Goal: Use online tool/utility: Utilize a website feature to perform a specific function

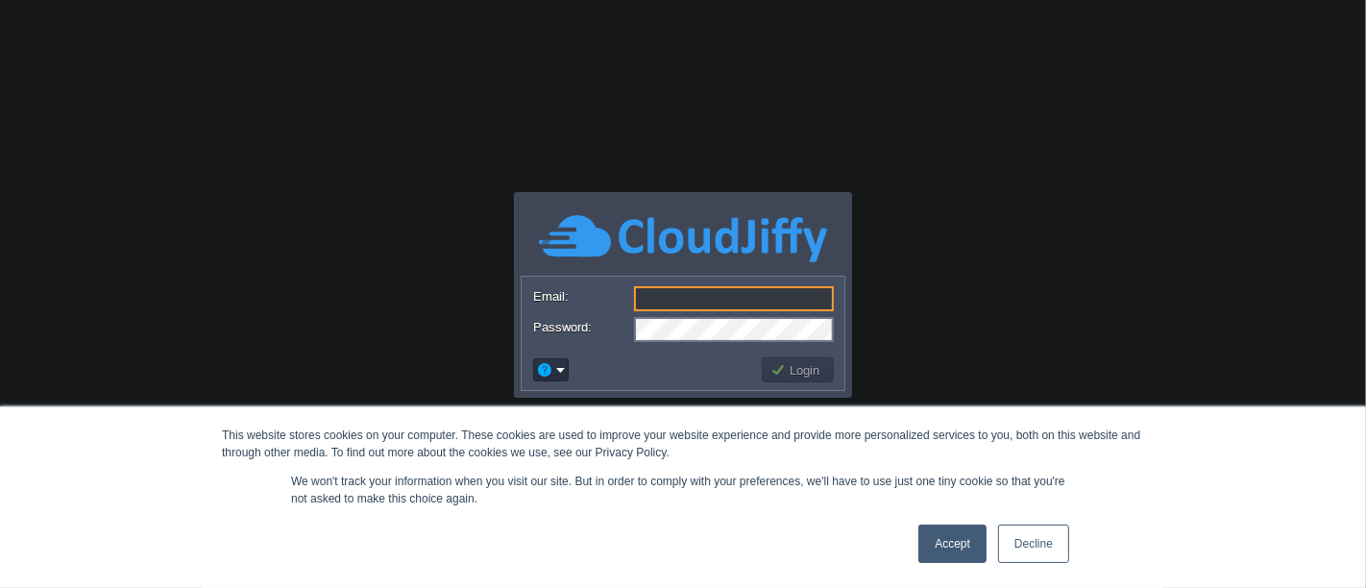
type input "[EMAIL_ADDRESS][DOMAIN_NAME]"
click at [803, 362] on button "Login" at bounding box center [798, 369] width 56 height 17
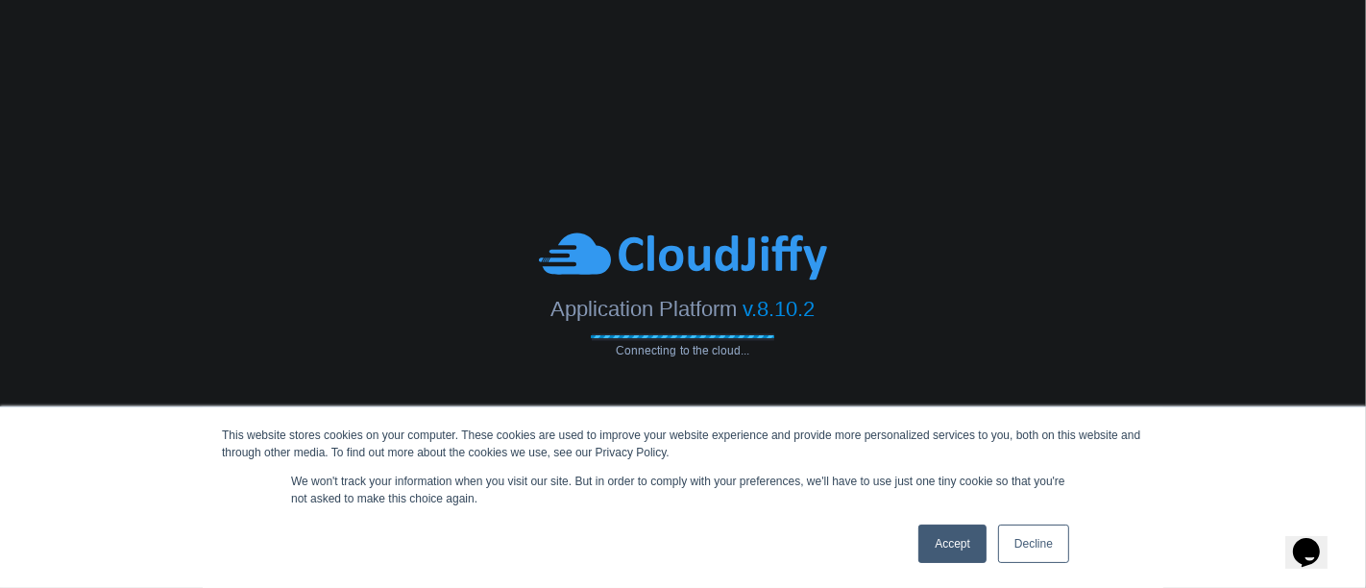
click at [957, 543] on link "Accept" at bounding box center [952, 543] width 68 height 38
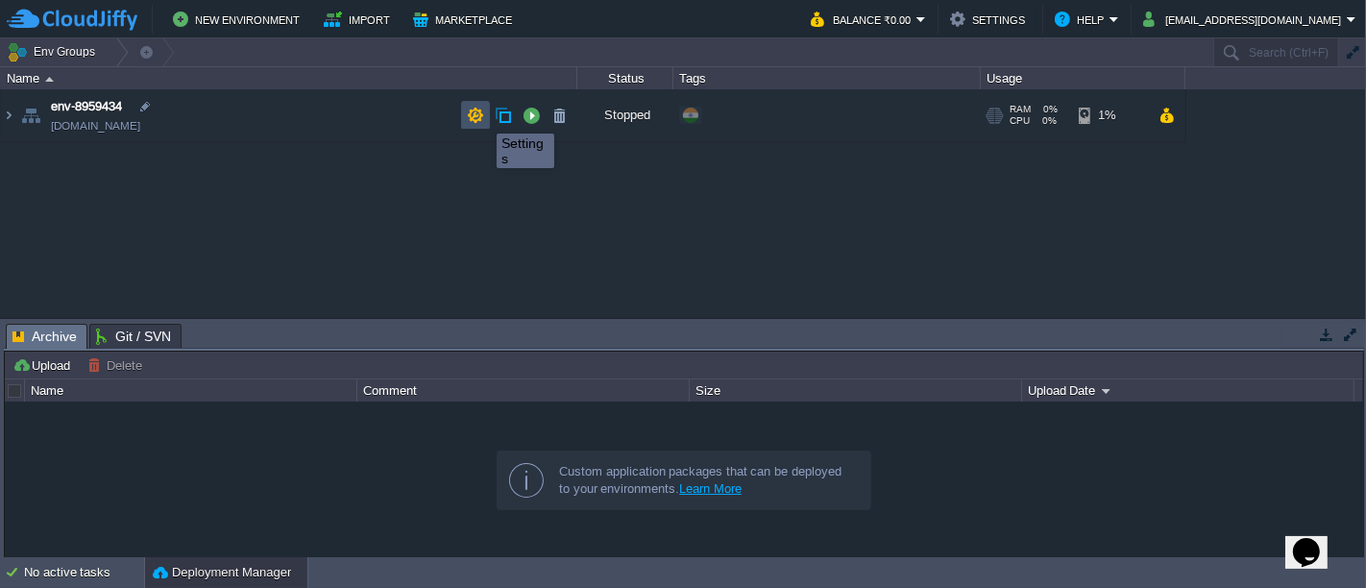
click at [478, 116] on button "button" at bounding box center [475, 115] width 17 height 17
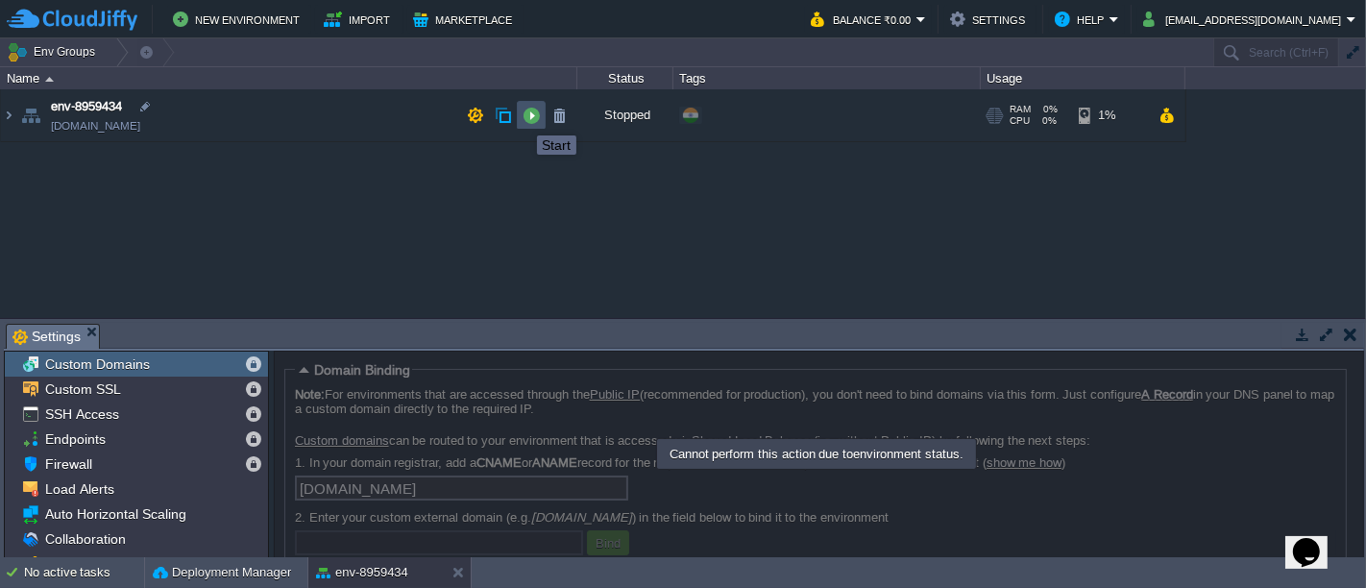
click at [532, 119] on button "button" at bounding box center [530, 115] width 17 height 17
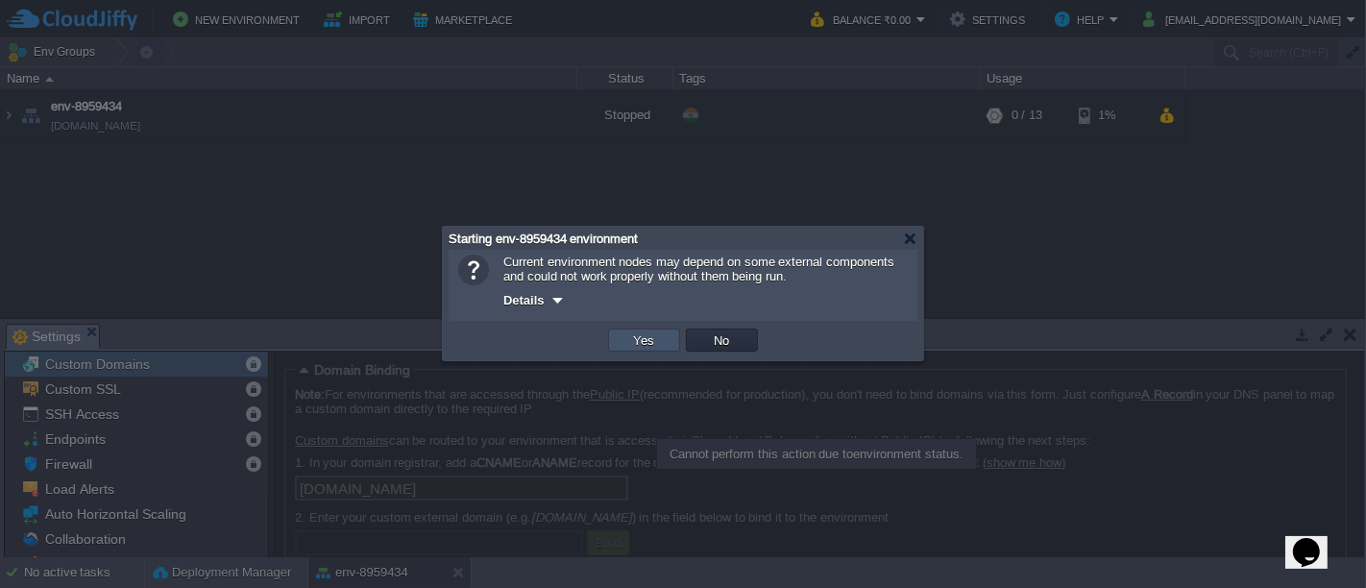
click at [655, 339] on button "Yes" at bounding box center [644, 339] width 33 height 17
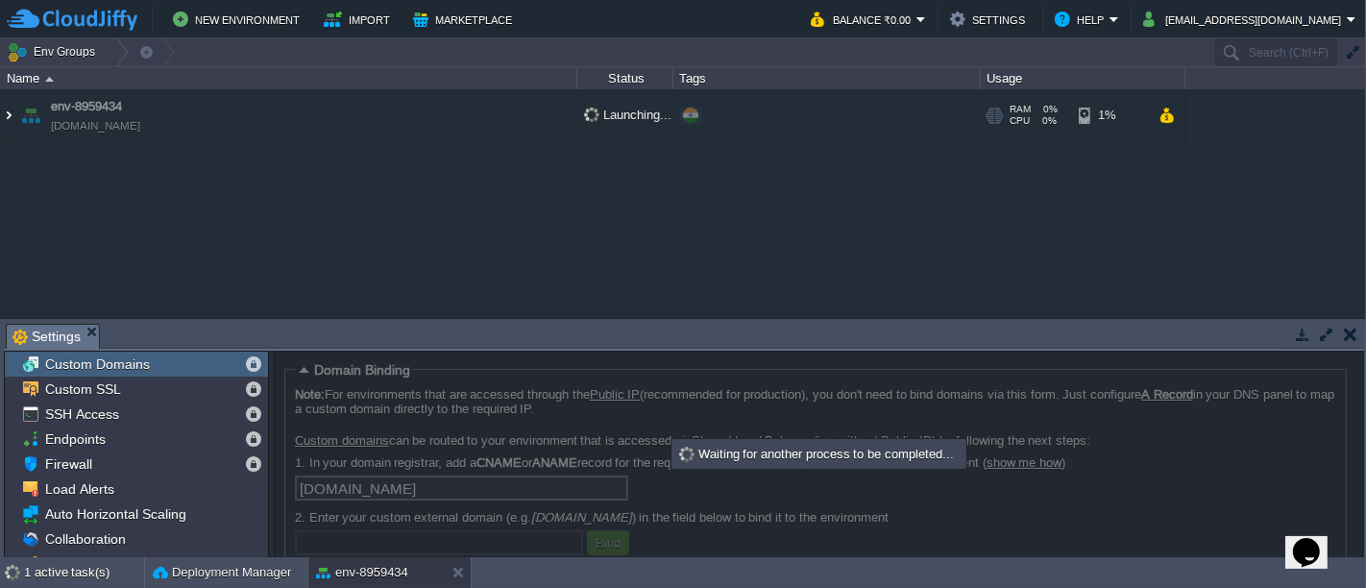
click at [8, 113] on img at bounding box center [8, 115] width 15 height 52
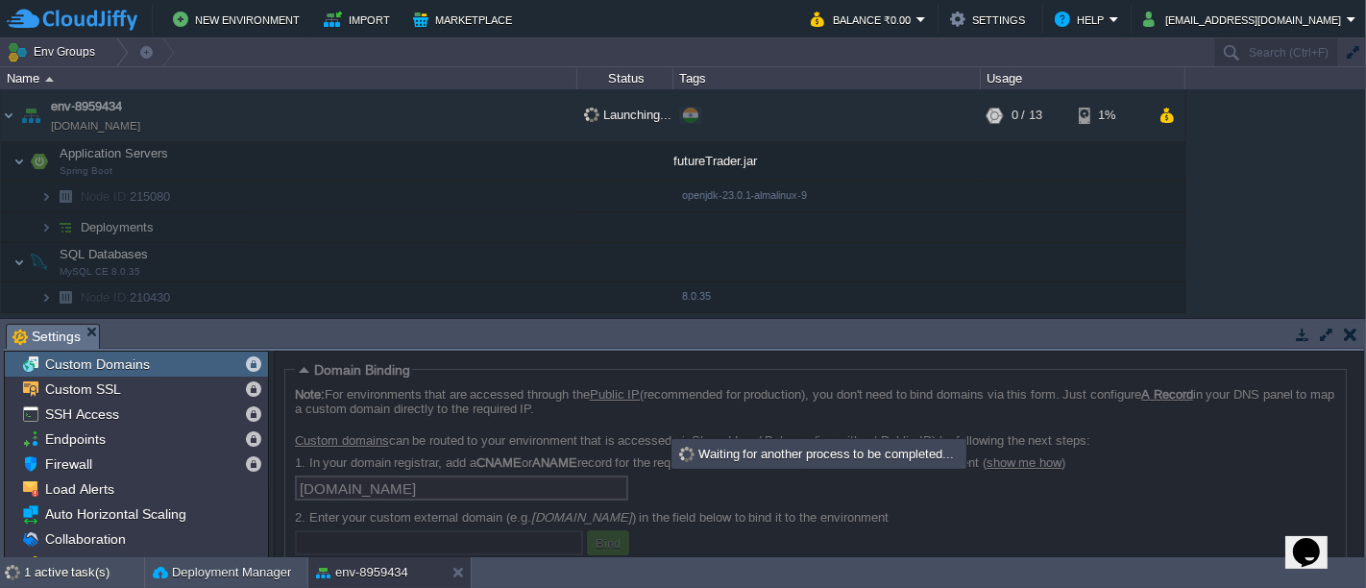
click at [331, 164] on td "Application Servers Spring Boot" at bounding box center [289, 161] width 576 height 39
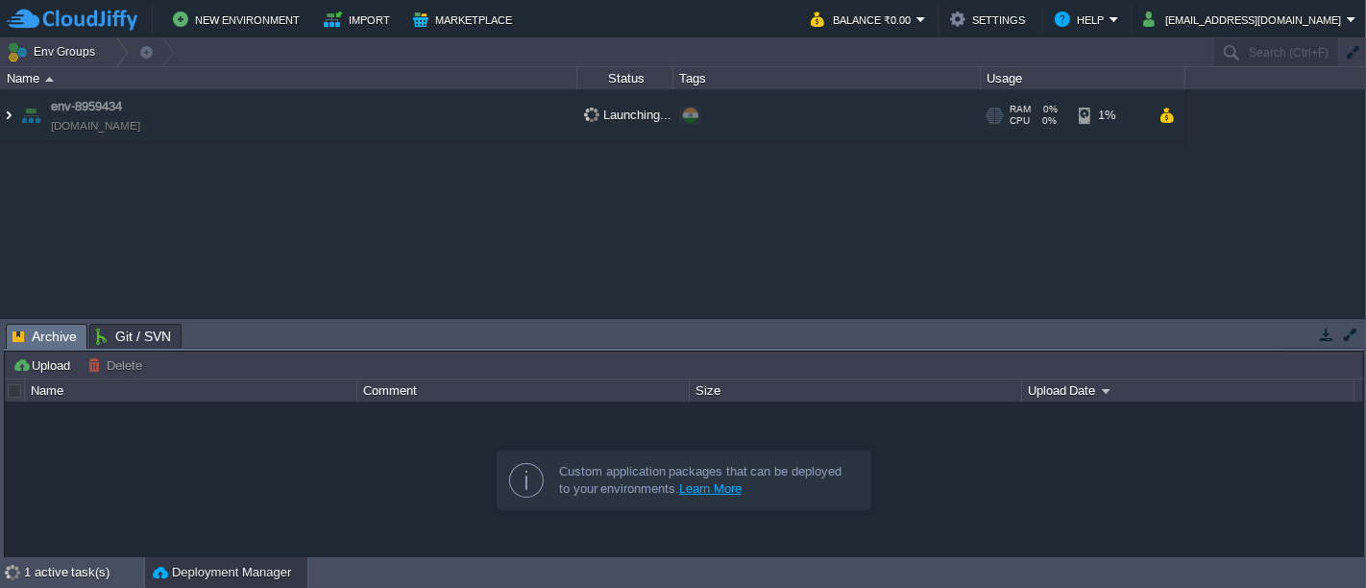
click at [11, 116] on img at bounding box center [8, 115] width 15 height 52
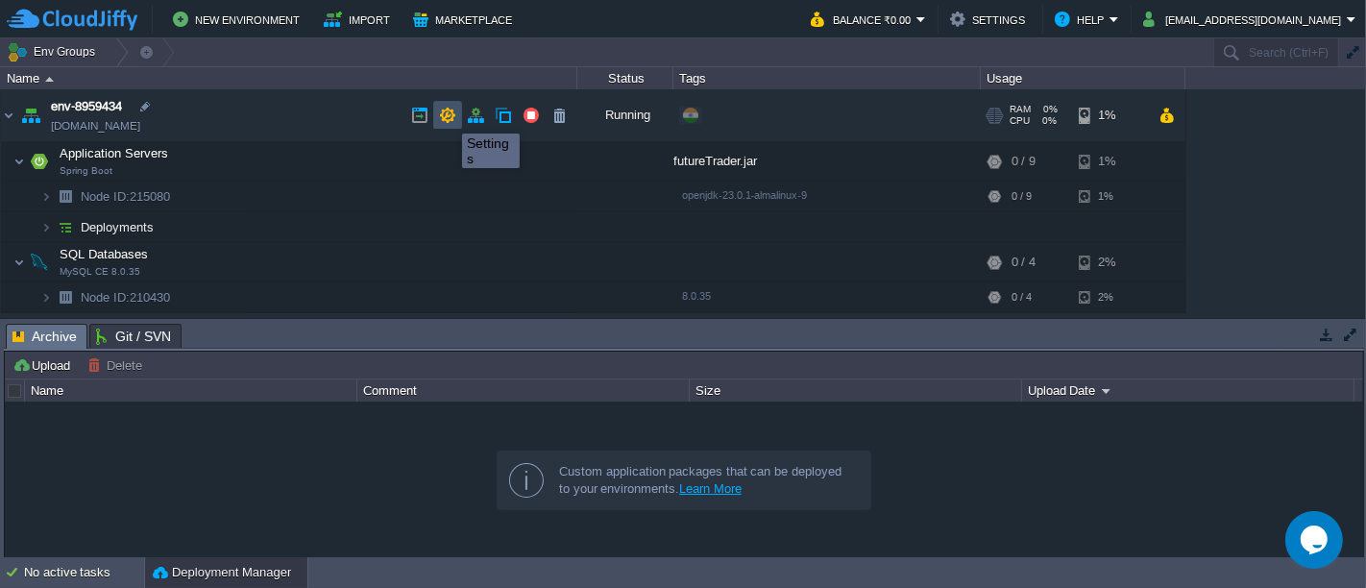
click at [448, 116] on button "button" at bounding box center [447, 115] width 17 height 17
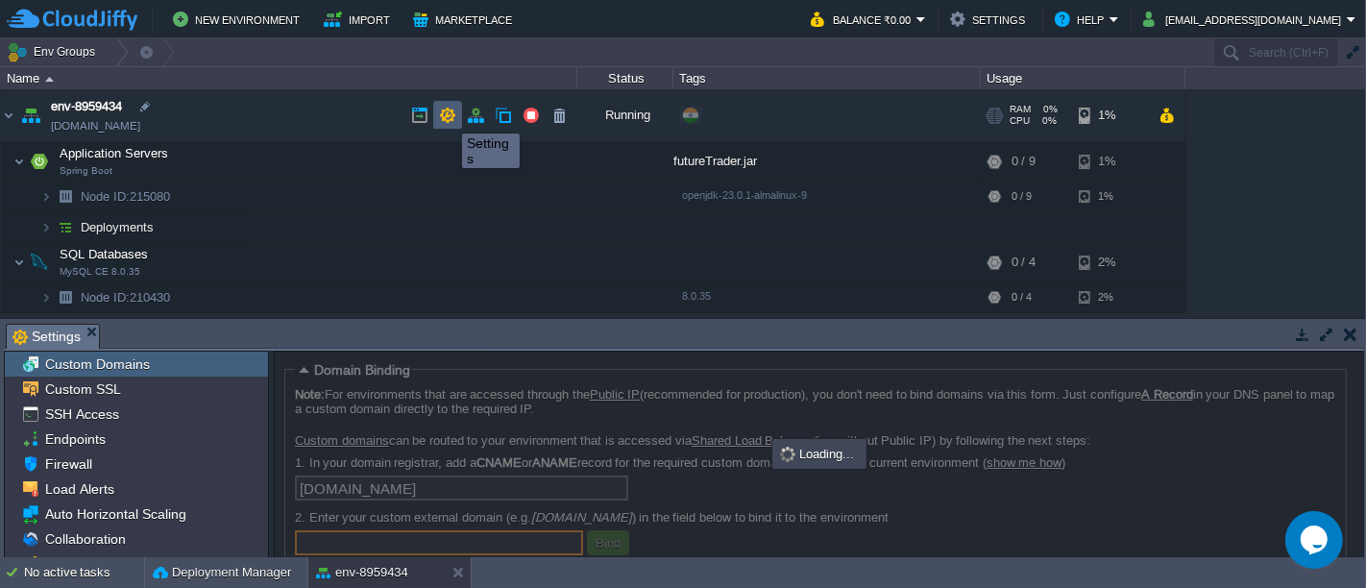
scroll to position [5, 0]
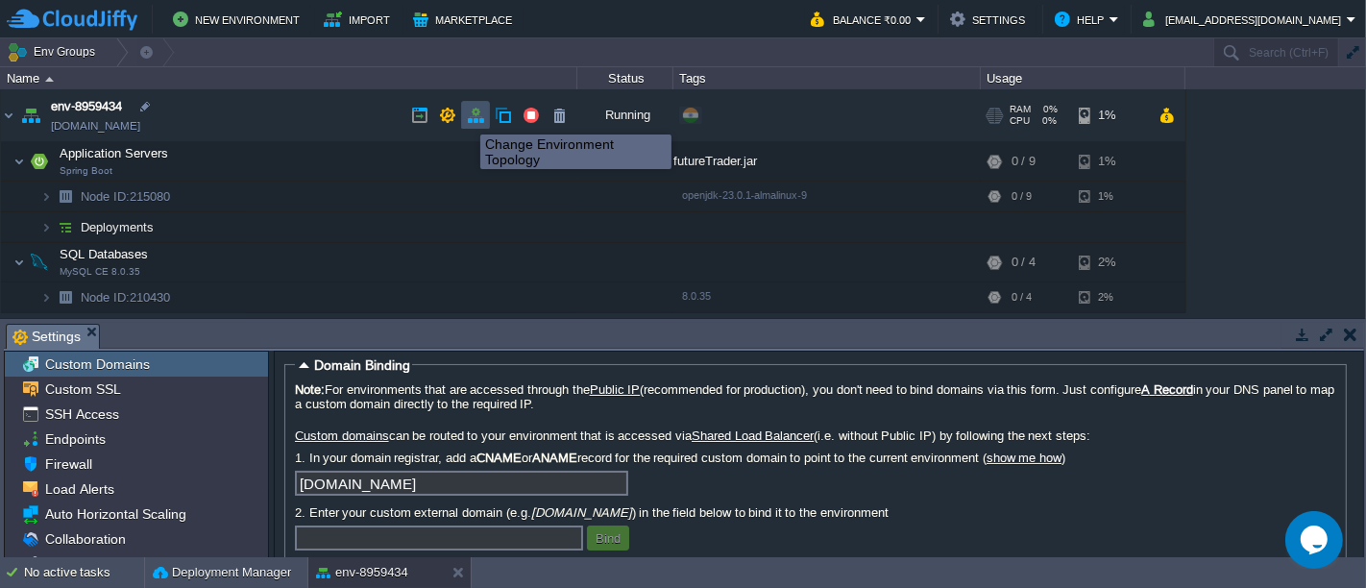
click at [481, 121] on button "button" at bounding box center [475, 115] width 17 height 17
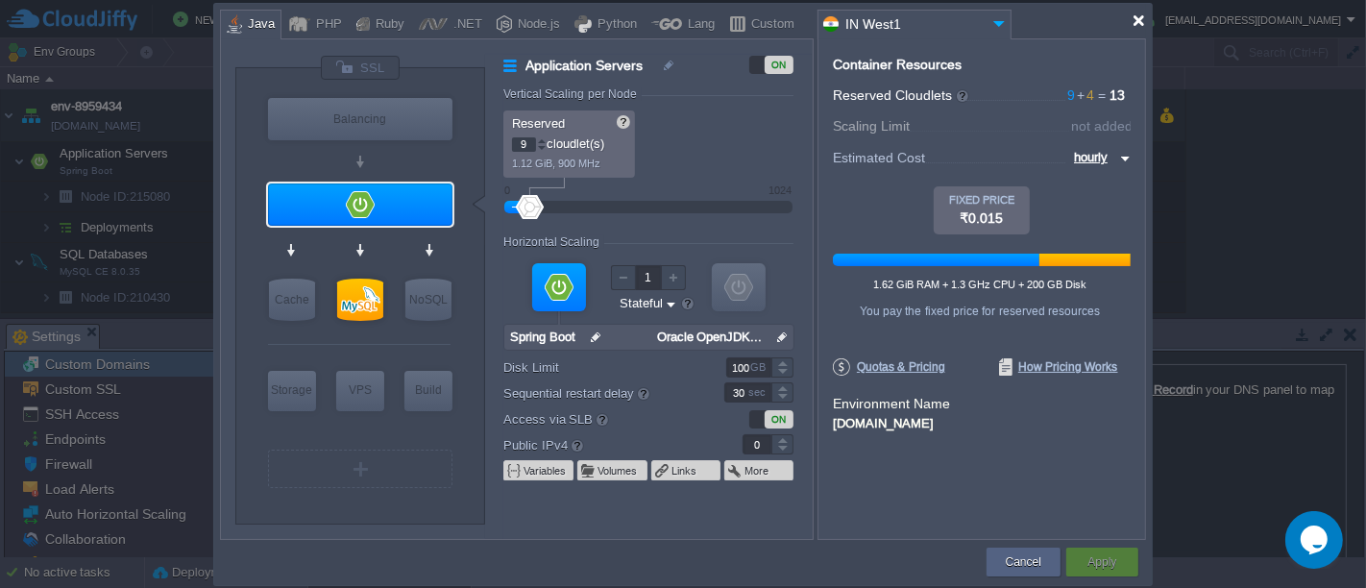
click at [1141, 27] on div at bounding box center [1138, 20] width 14 height 14
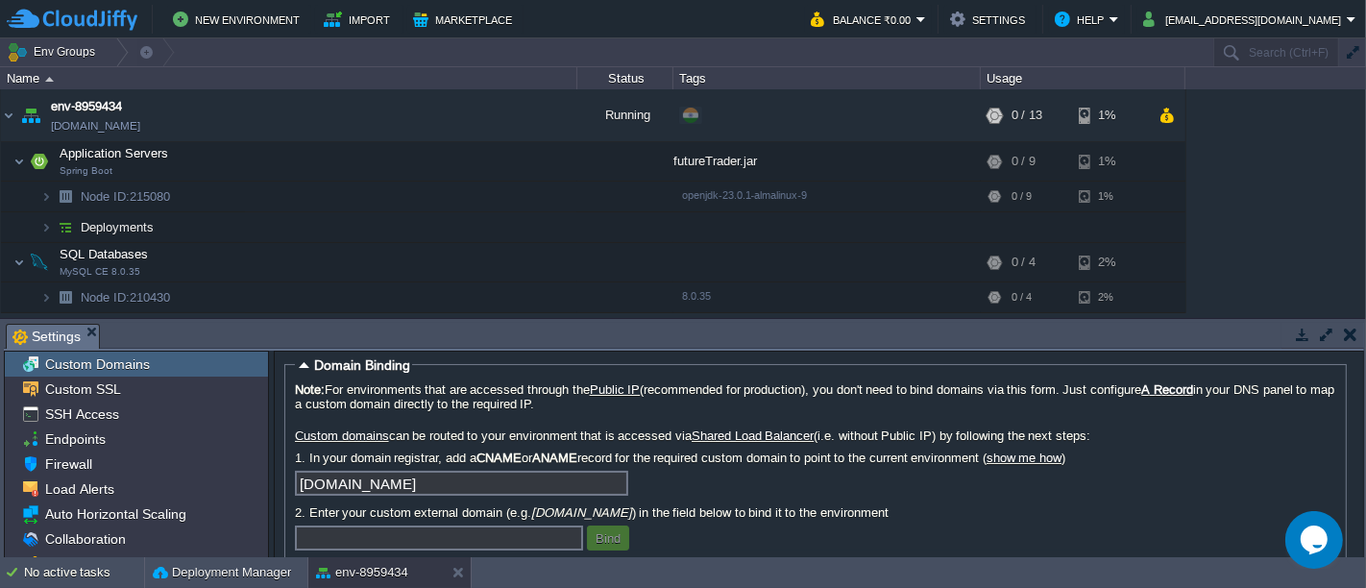
click at [1352, 329] on button "button" at bounding box center [1350, 334] width 13 height 17
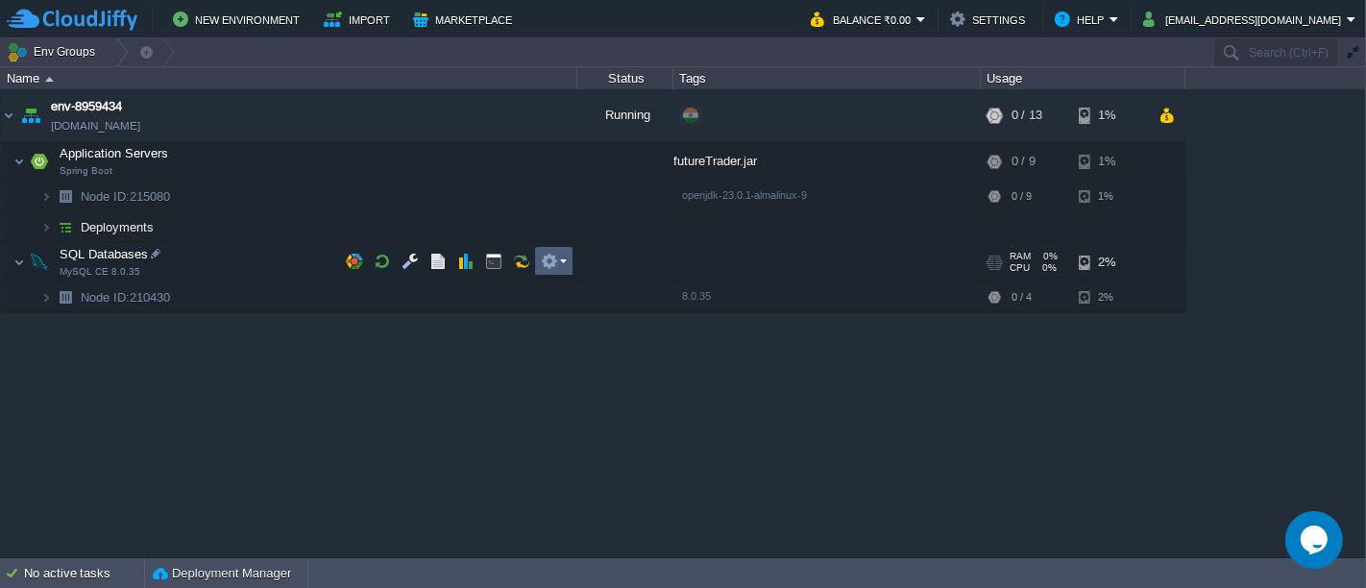
click at [565, 265] on em at bounding box center [554, 261] width 26 height 17
click at [356, 314] on div "env-8959434 env-8959434.in1.cloudjiffy.net Running + Add to Env Group RAM 22% C…" at bounding box center [683, 322] width 1366 height 467
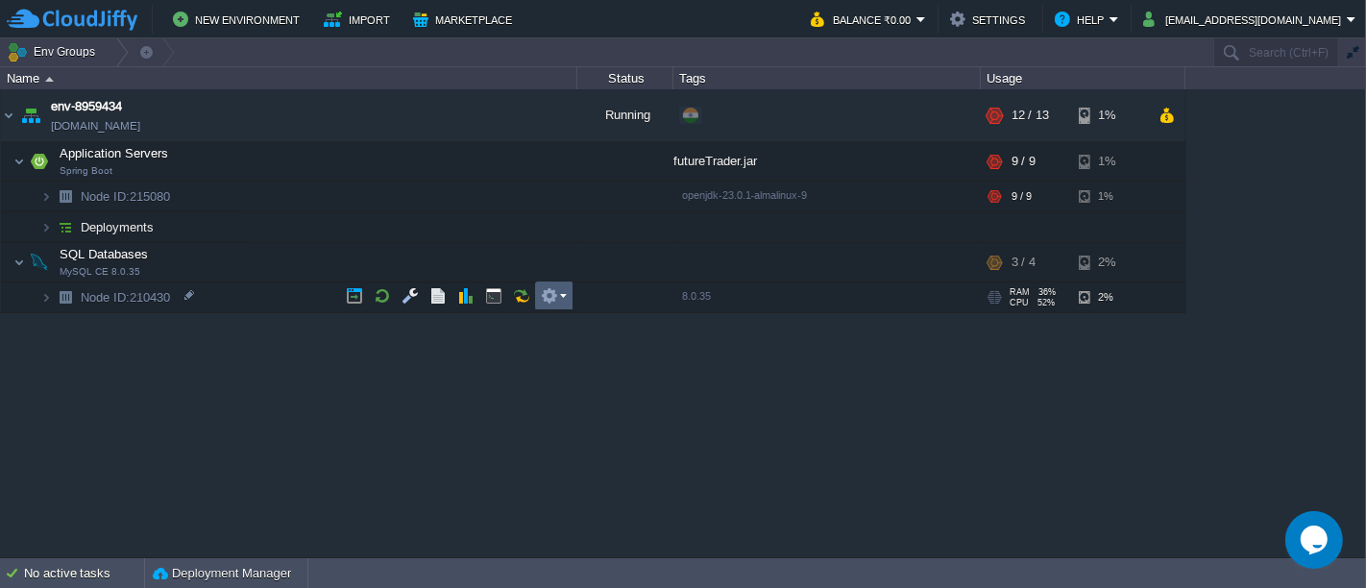
click at [567, 299] on td at bounding box center [554, 295] width 38 height 29
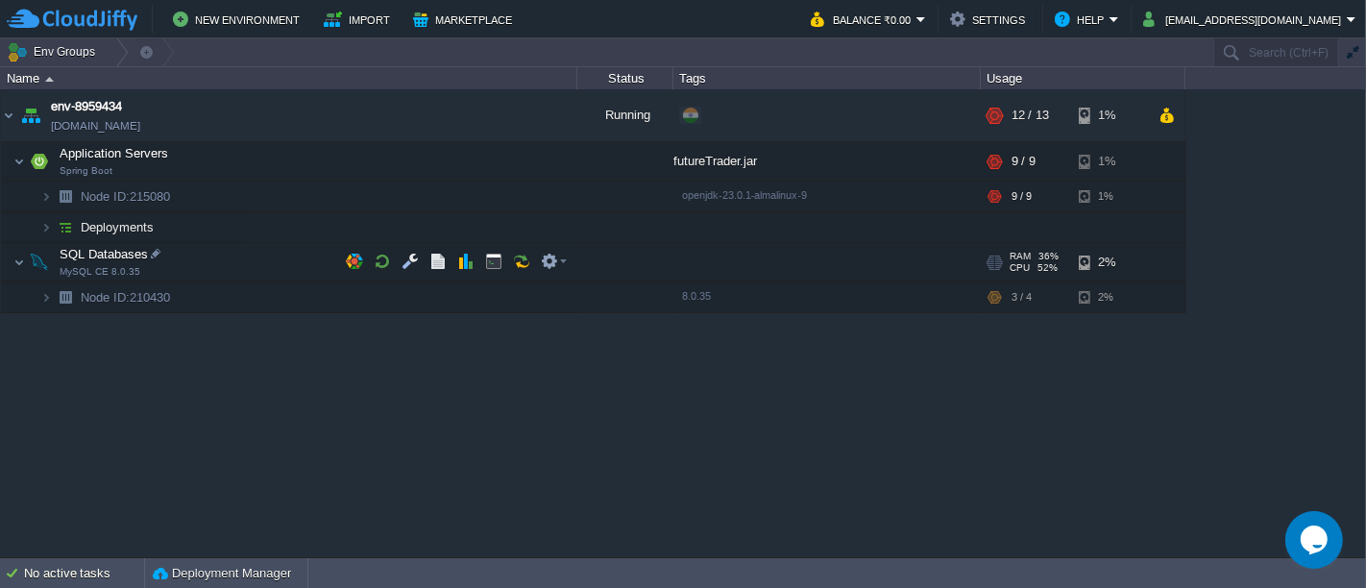
click at [121, 252] on span "SQL Databases" at bounding box center [104, 254] width 93 height 16
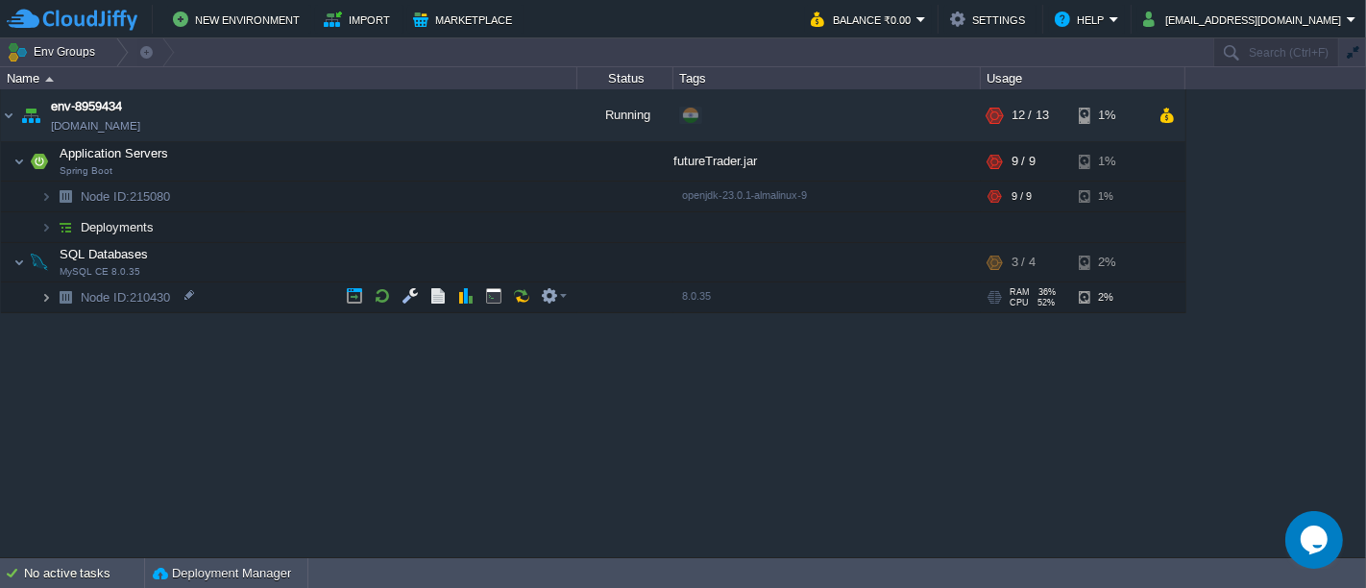
click at [43, 300] on img at bounding box center [46, 297] width 12 height 30
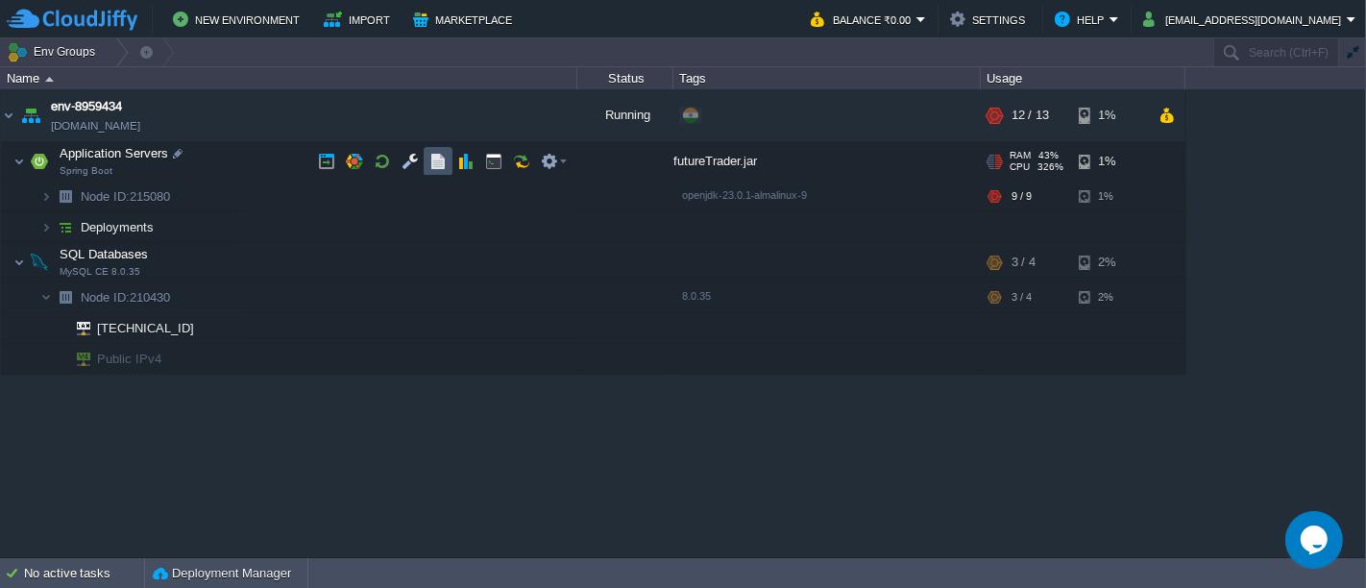
click at [431, 160] on button "button" at bounding box center [437, 161] width 17 height 17
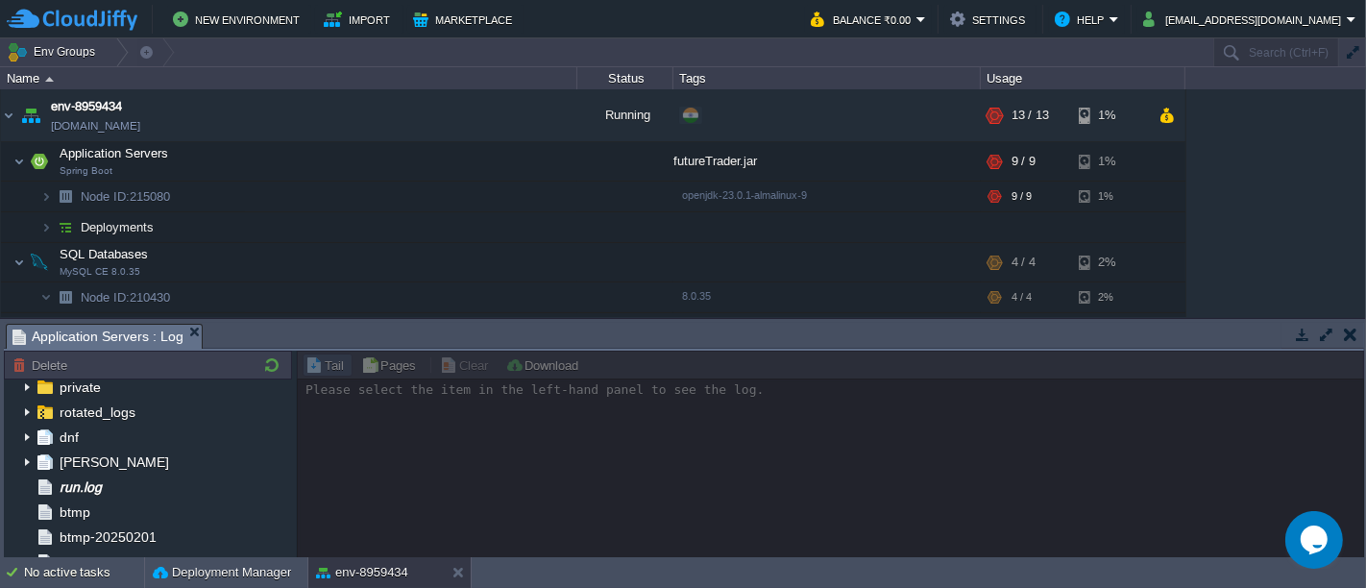
scroll to position [112, 0]
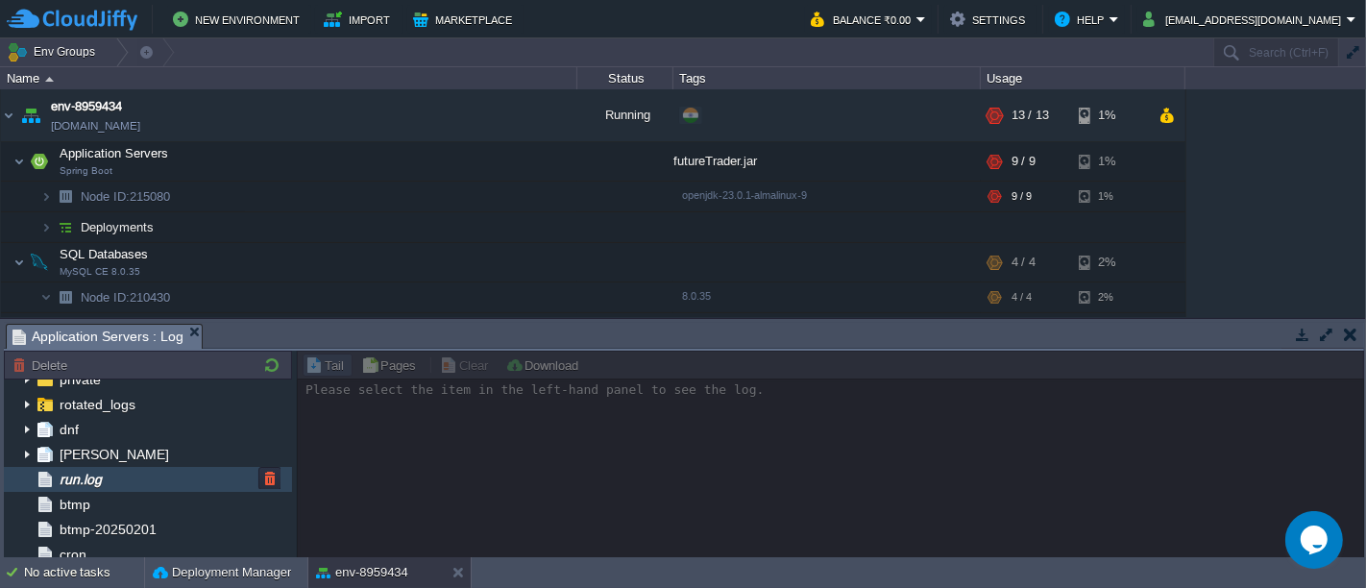
click at [123, 478] on div "run.log" at bounding box center [148, 479] width 288 height 25
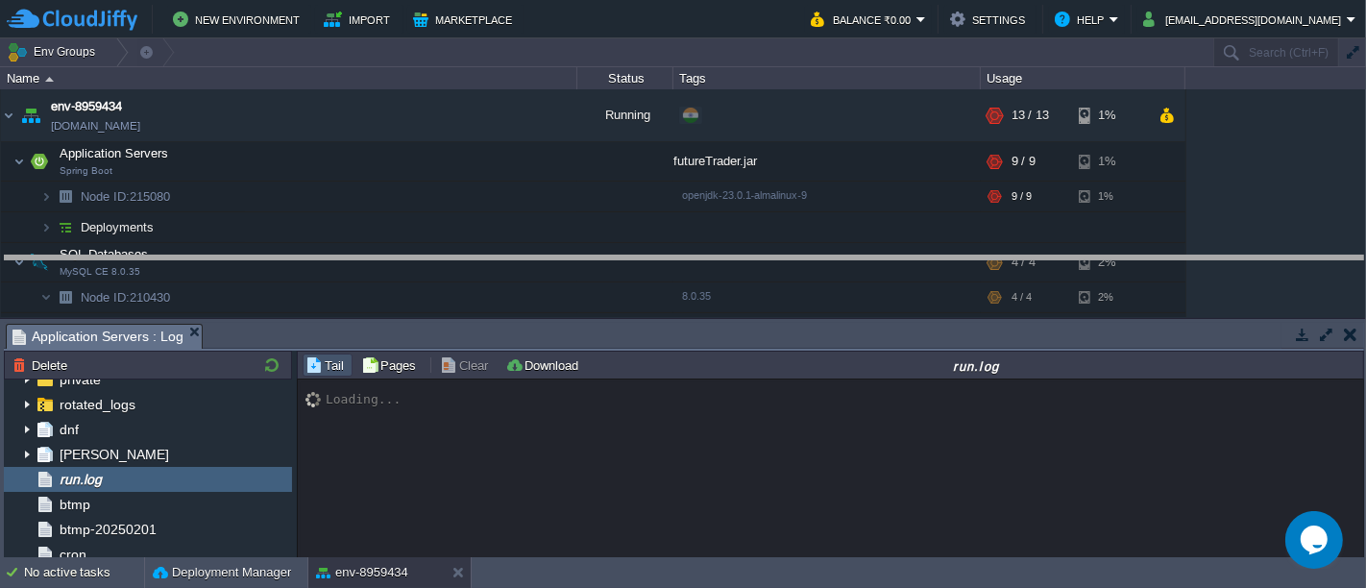
drag, startPoint x: 775, startPoint y: 332, endPoint x: 778, endPoint y: 237, distance: 95.1
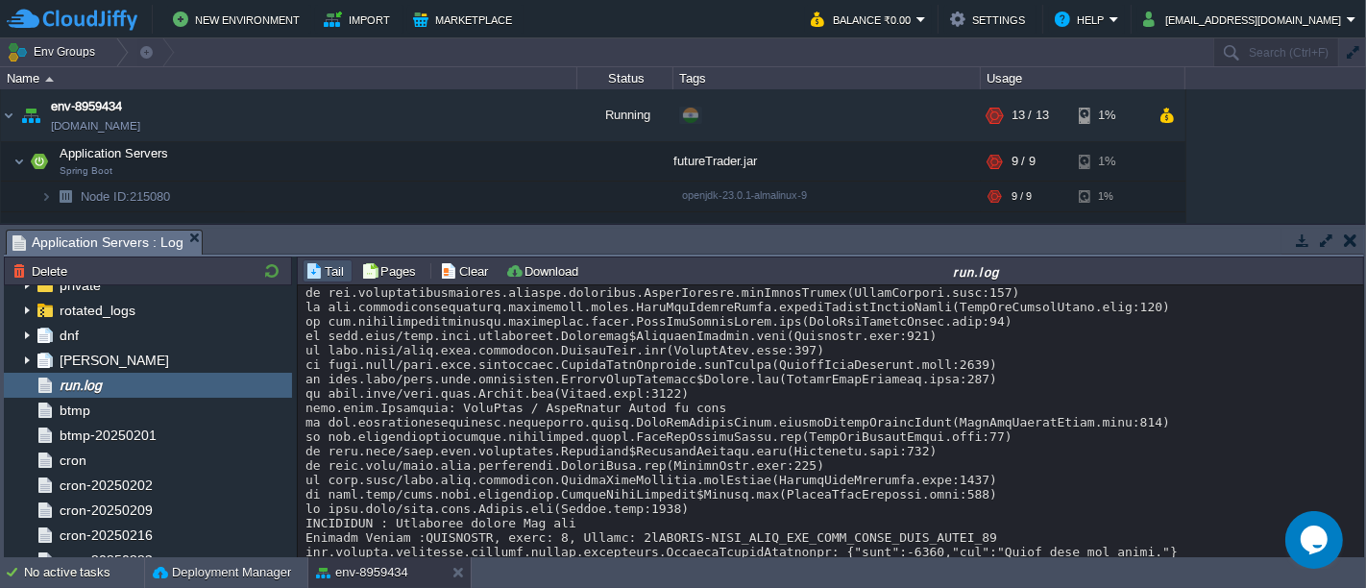
scroll to position [11896, 0]
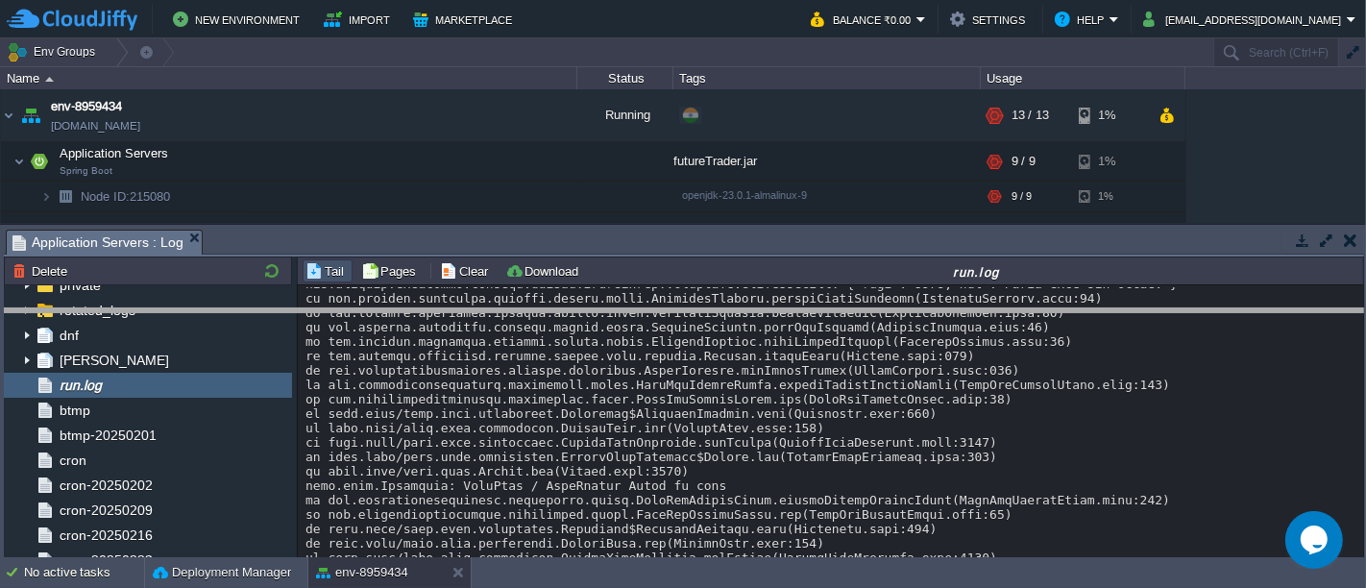
drag, startPoint x: 783, startPoint y: 234, endPoint x: 780, endPoint y: 314, distance: 79.8
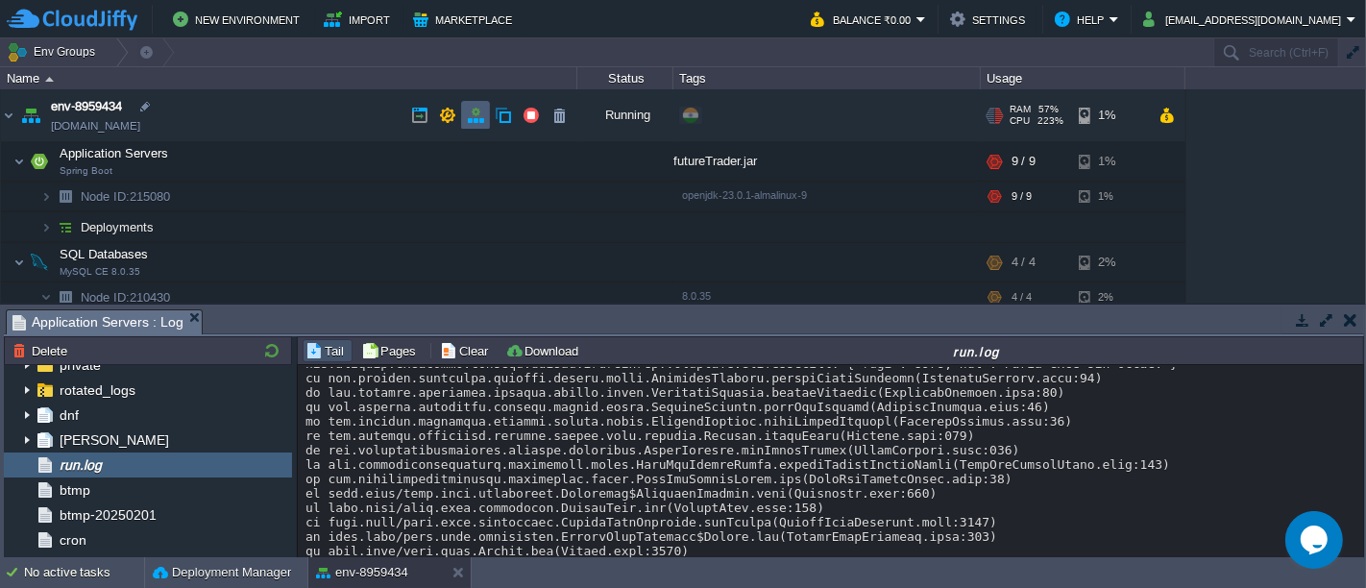
click at [463, 114] on td at bounding box center [475, 115] width 29 height 29
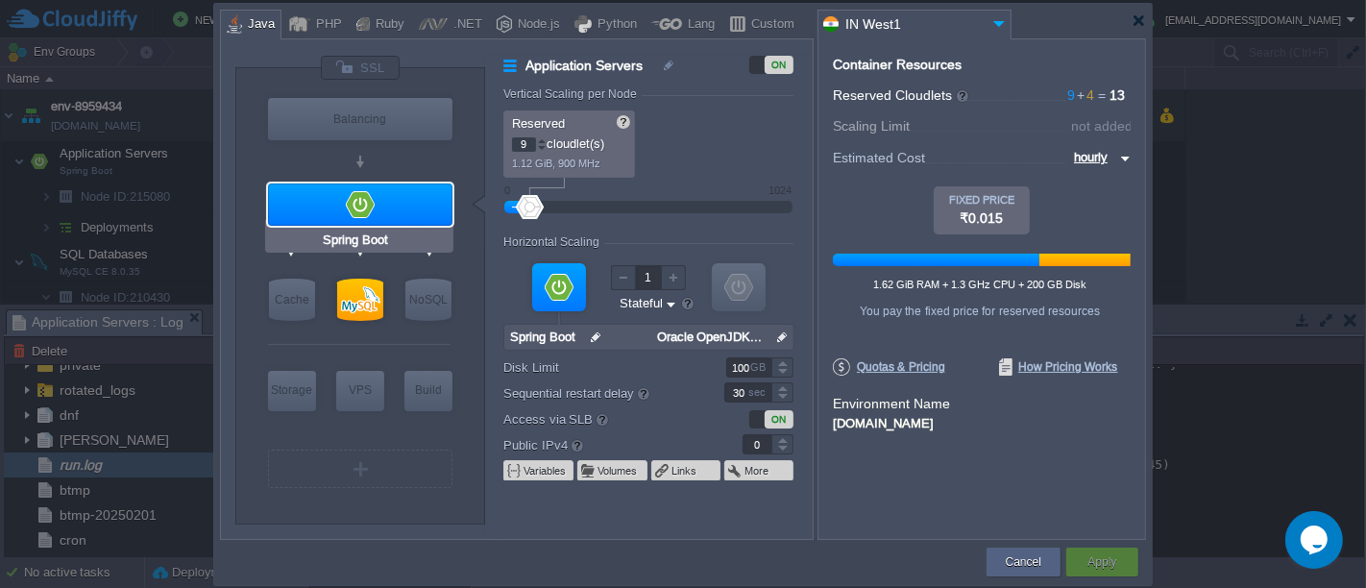
click at [430, 209] on div at bounding box center [360, 204] width 184 height 42
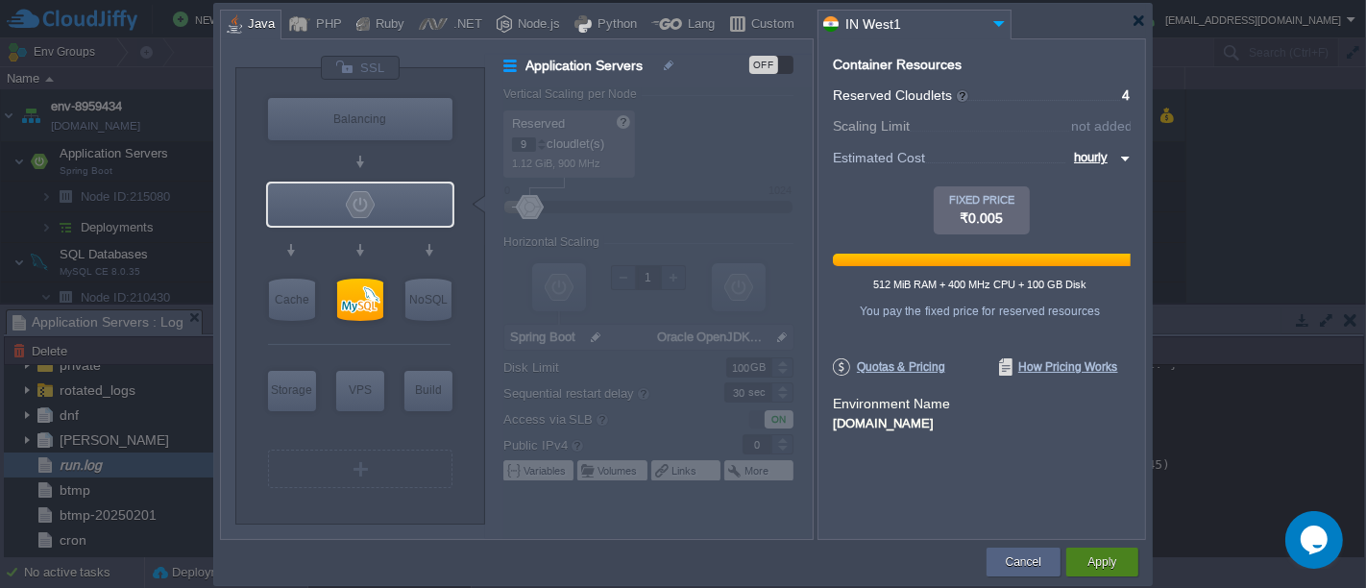
click at [1102, 557] on button "Apply" at bounding box center [1101, 561] width 29 height 19
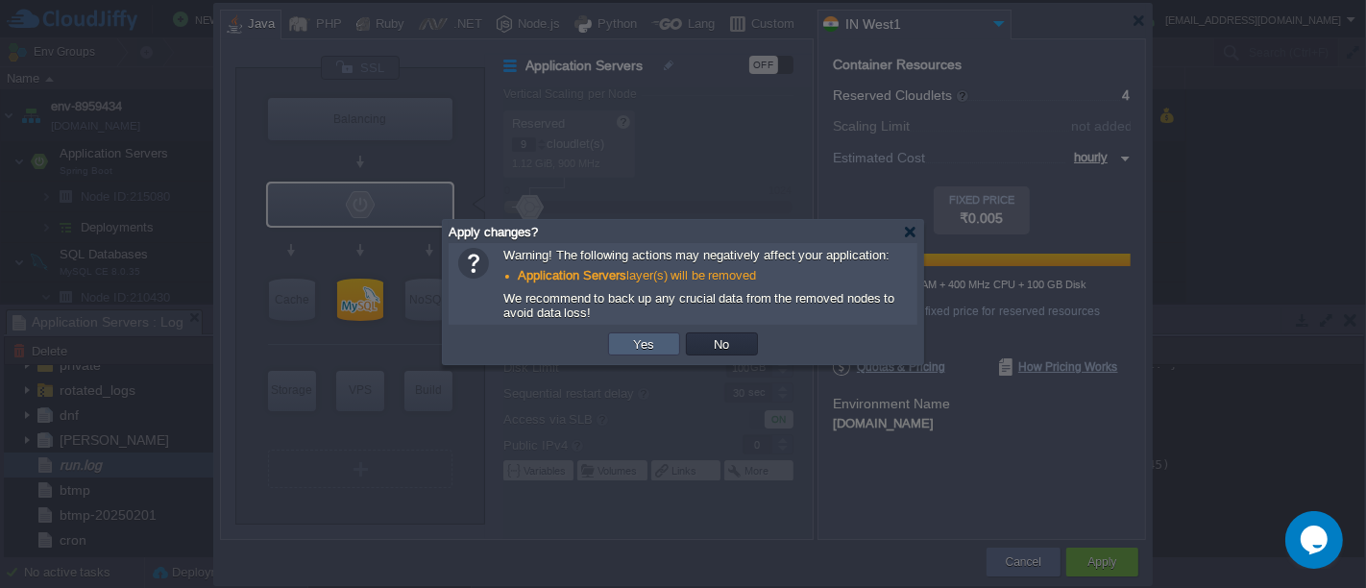
click at [663, 355] on td "Yes" at bounding box center [644, 343] width 72 height 23
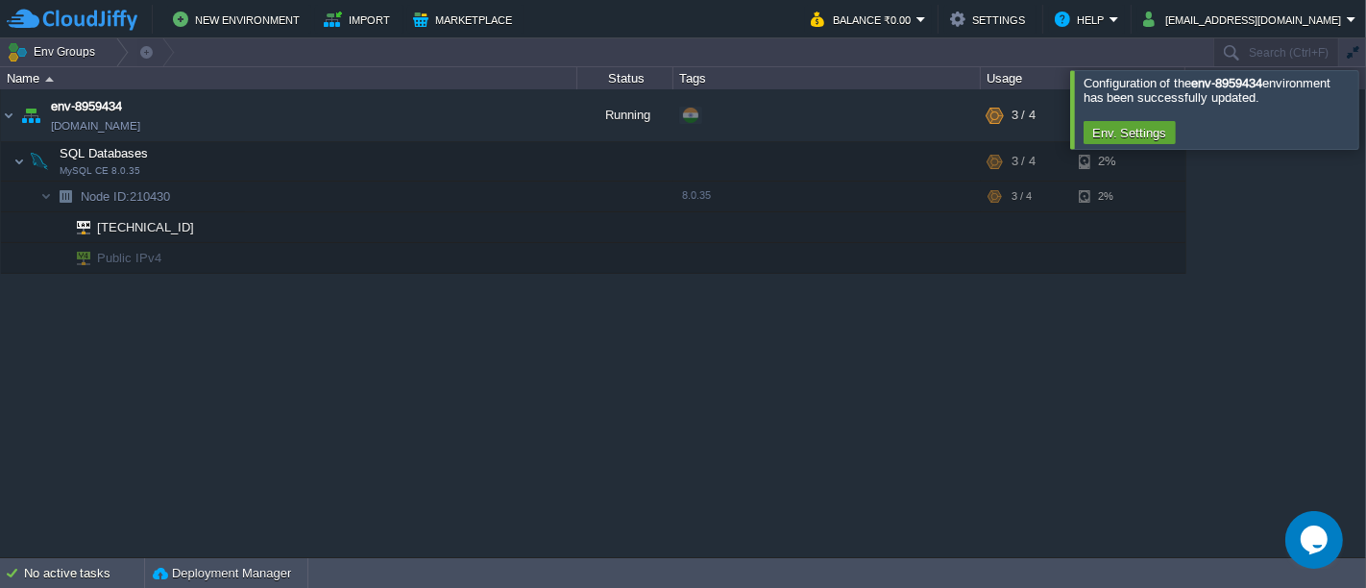
click at [1365, 115] on div at bounding box center [1389, 109] width 0 height 78
